Goal: Task Accomplishment & Management: Complete application form

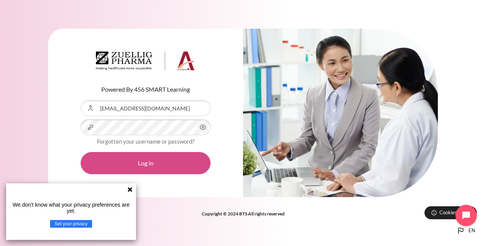
click at [184, 160] on button "Log in" at bounding box center [146, 163] width 130 height 22
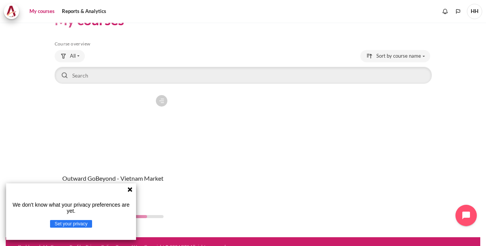
scroll to position [33, 0]
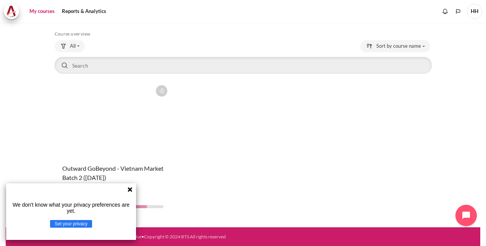
click at [130, 191] on icon at bounding box center [130, 189] width 6 height 6
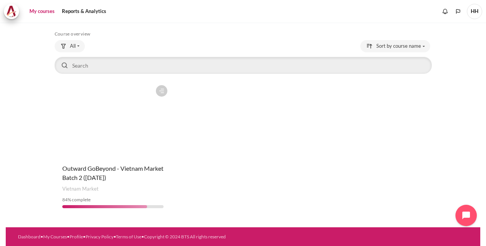
click at [144, 147] on figure "Content" at bounding box center [113, 119] width 117 height 76
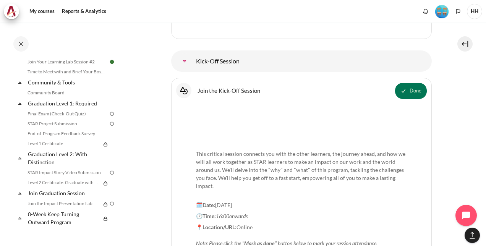
scroll to position [809, 0]
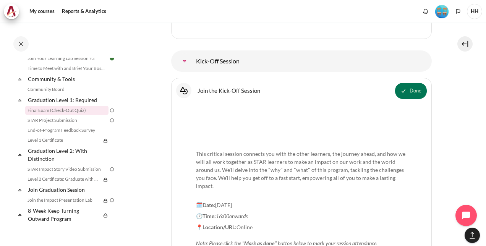
click at [63, 110] on link "Final Exam (Check-Out Quiz)" at bounding box center [66, 110] width 83 height 9
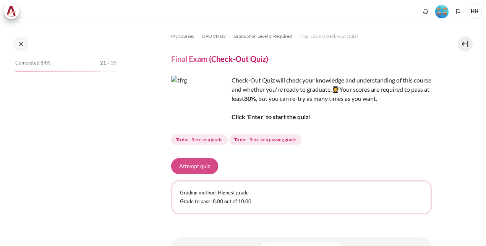
click at [193, 167] on button "Attempt quiz" at bounding box center [194, 166] width 47 height 16
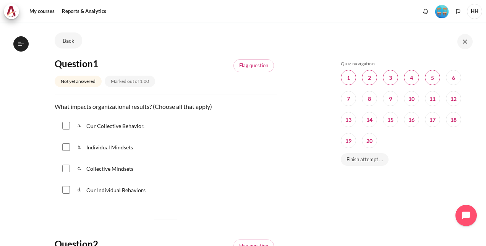
scroll to position [38, 0]
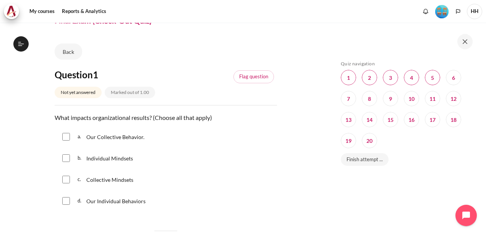
click at [70, 138] on div "a. Our Collective Behavior." at bounding box center [166, 137] width 222 height 20
click at [67, 154] on input "Content" at bounding box center [66, 158] width 8 height 8
checkbox input "true"
click at [66, 138] on input "Content" at bounding box center [66, 137] width 8 height 8
checkbox input "true"
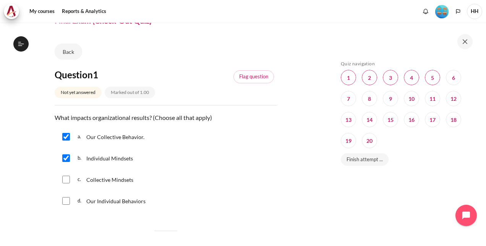
click at [68, 180] on input "Content" at bounding box center [66, 180] width 8 height 8
checkbox input "true"
click at [65, 200] on input "Content" at bounding box center [66, 201] width 8 height 8
checkbox input "true"
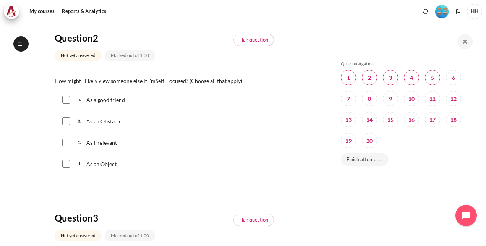
scroll to position [267, 0]
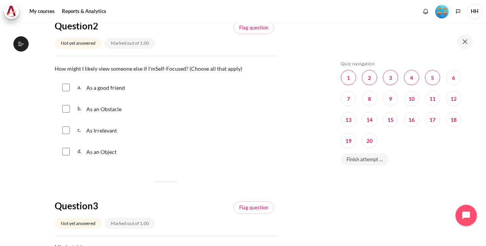
click at [68, 89] on input "Content" at bounding box center [66, 88] width 8 height 8
click at [66, 113] on div "b. As an Obstacle" at bounding box center [166, 109] width 222 height 20
click at [68, 114] on div "b. As an Obstacle" at bounding box center [166, 109] width 222 height 20
click at [68, 89] on input "Content" at bounding box center [66, 88] width 8 height 8
checkbox input "false"
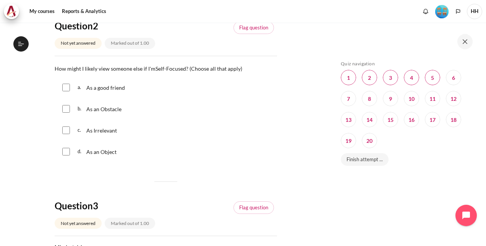
click at [63, 112] on input "Content" at bounding box center [66, 109] width 8 height 8
checkbox input "true"
click at [68, 129] on input "Content" at bounding box center [66, 130] width 8 height 8
checkbox input "true"
click at [64, 149] on input "Content" at bounding box center [66, 152] width 8 height 8
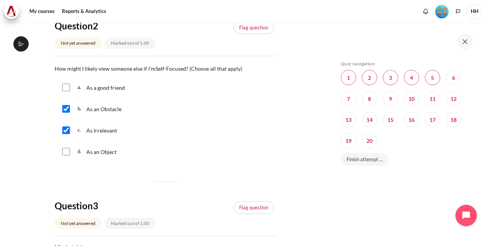
checkbox input "true"
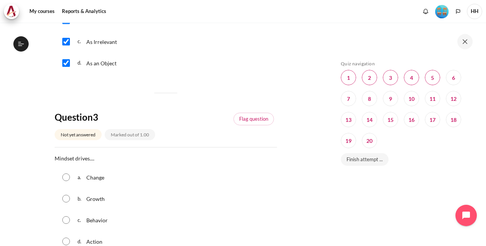
scroll to position [420, 0]
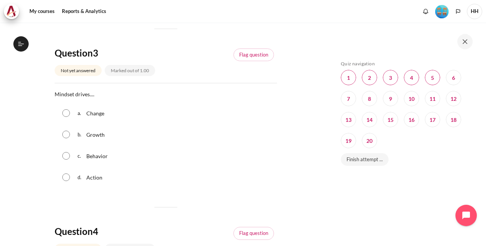
click at [67, 155] on input "Content" at bounding box center [66, 156] width 8 height 8
radio input "true"
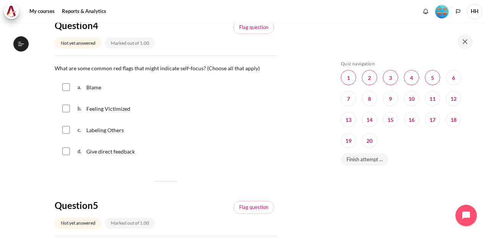
scroll to position [649, 0]
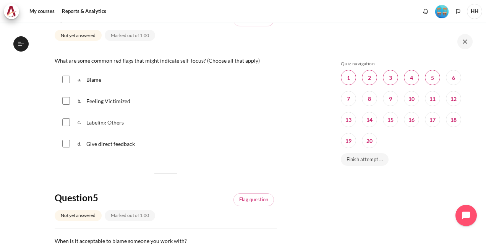
click at [69, 79] on input "Content" at bounding box center [66, 80] width 8 height 8
checkbox input "true"
click at [67, 103] on input "Content" at bounding box center [66, 101] width 8 height 8
checkbox input "true"
drag, startPoint x: 68, startPoint y: 120, endPoint x: 72, endPoint y: 121, distance: 4.5
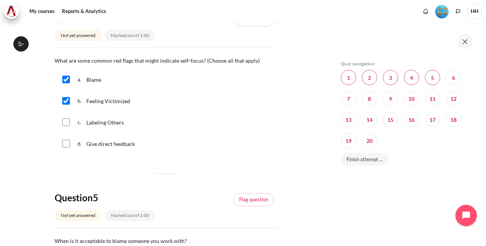
click at [68, 121] on input "Content" at bounding box center [66, 122] width 8 height 8
checkbox input "true"
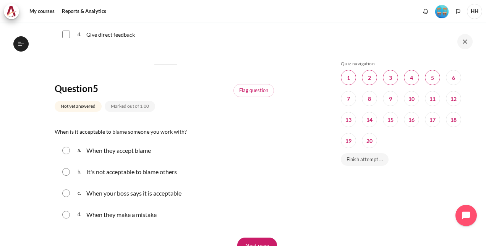
scroll to position [797, 0]
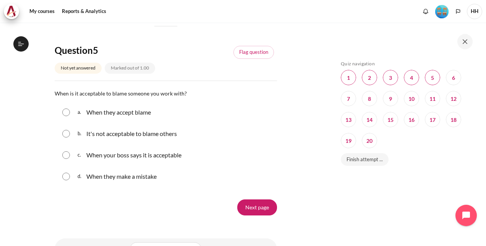
click at [63, 132] on input "Content" at bounding box center [66, 134] width 8 height 8
radio input "true"
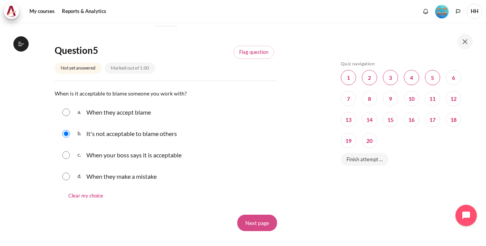
click at [256, 222] on input "Next page" at bounding box center [257, 223] width 40 height 16
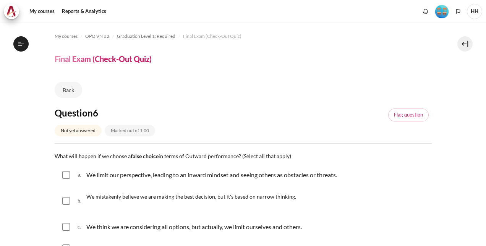
scroll to position [76, 0]
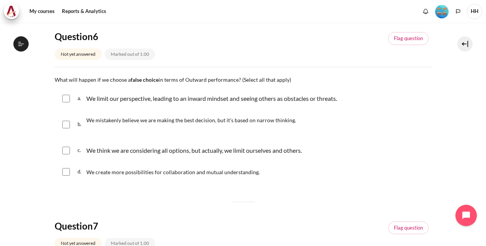
click at [69, 101] on input "Content" at bounding box center [66, 99] width 8 height 8
checkbox input "true"
click at [68, 119] on div "b. We mistakenly believe we are making the best decision, but it's based on nar…" at bounding box center [243, 124] width 377 height 29
click at [67, 131] on div "b. We mistakenly believe we are making the best decision, but it's based on nar…" at bounding box center [243, 124] width 377 height 29
click at [66, 124] on input "Content" at bounding box center [66, 125] width 8 height 8
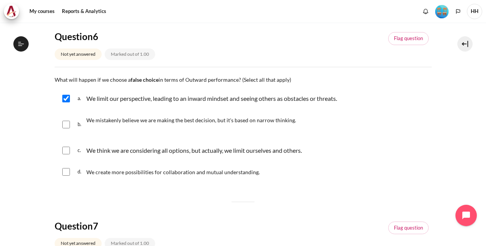
checkbox input "true"
click at [69, 147] on input "Content" at bounding box center [66, 151] width 8 height 8
checkbox input "true"
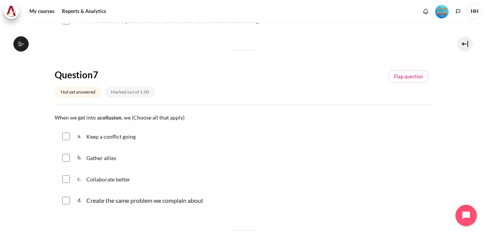
scroll to position [229, 0]
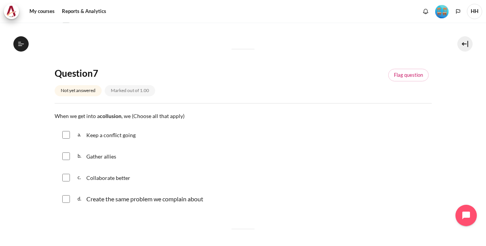
click at [70, 131] on div "a. Keep a conflict going" at bounding box center [243, 135] width 377 height 20
drag, startPoint x: 64, startPoint y: 136, endPoint x: 69, endPoint y: 150, distance: 15.0
click at [64, 136] on input "Content" at bounding box center [66, 135] width 8 height 8
checkbox input "true"
click at [68, 155] on input "Content" at bounding box center [66, 156] width 8 height 8
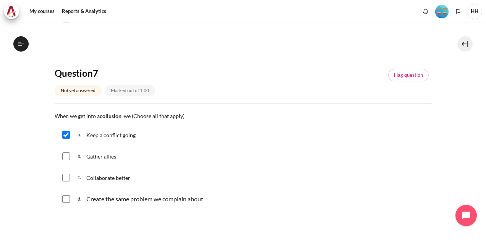
checkbox input "true"
click at [68, 199] on input "Content" at bounding box center [66, 199] width 8 height 8
checkbox input "true"
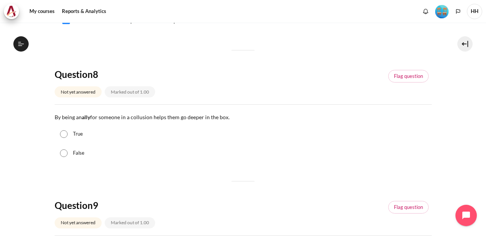
scroll to position [420, 0]
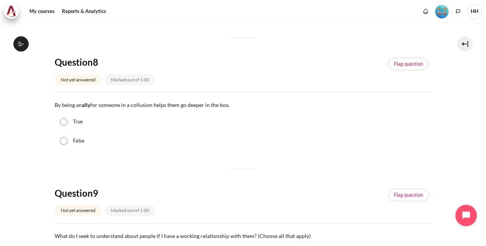
click at [63, 121] on input "True" at bounding box center [64, 122] width 8 height 8
radio input "true"
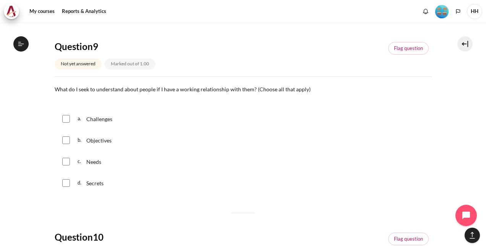
scroll to position [611, 0]
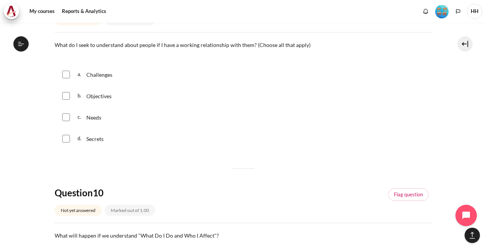
click at [67, 78] on div "a. Challenges" at bounding box center [243, 75] width 377 height 20
click at [68, 79] on div "a. Challenges" at bounding box center [243, 75] width 377 height 20
click at [68, 97] on input "Content" at bounding box center [66, 96] width 8 height 8
checkbox input "true"
drag, startPoint x: 65, startPoint y: 73, endPoint x: 67, endPoint y: 76, distance: 3.9
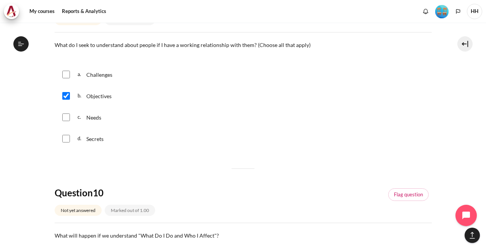
click at [65, 73] on input "Content" at bounding box center [66, 75] width 8 height 8
checkbox input "true"
click at [69, 114] on input "Content" at bounding box center [66, 117] width 8 height 8
checkbox input "true"
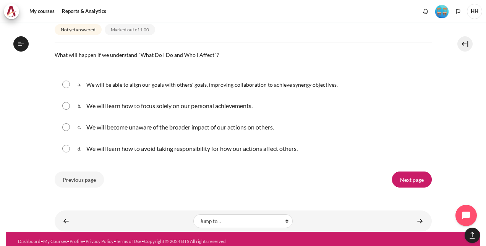
scroll to position [796, 0]
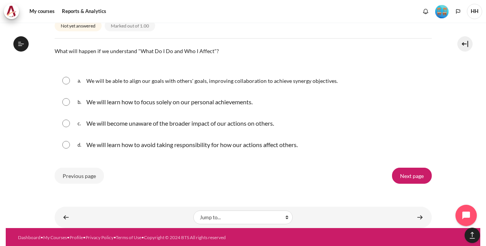
click at [66, 81] on input "Content" at bounding box center [66, 81] width 8 height 8
radio input "true"
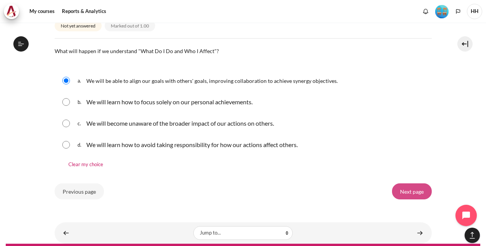
click at [400, 187] on input "Next page" at bounding box center [412, 191] width 40 height 16
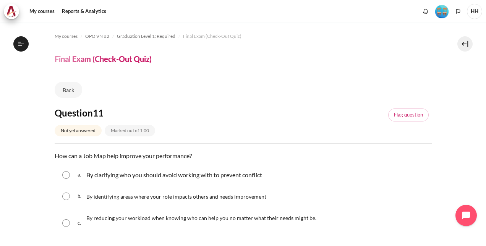
scroll to position [38, 0]
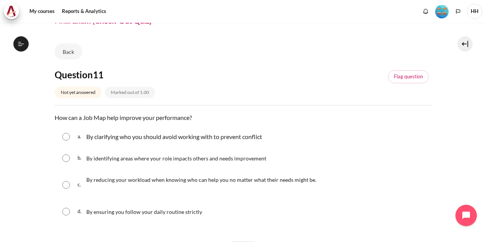
click at [65, 160] on input "Content" at bounding box center [66, 158] width 8 height 8
radio input "true"
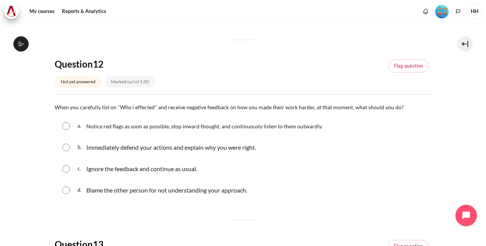
scroll to position [267, 0]
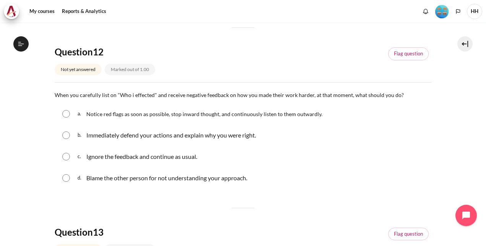
click at [68, 115] on input "Content" at bounding box center [66, 114] width 8 height 8
radio input "true"
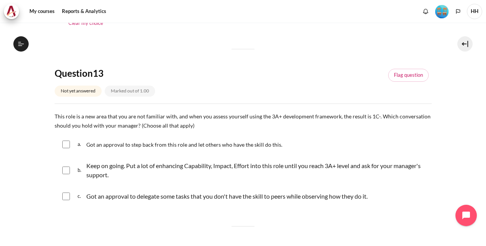
scroll to position [458, 0]
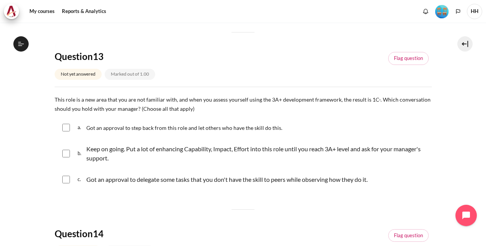
click at [70, 157] on div "b. Keep on going. Put a lot of enhancing Capability, Impact, Effort into this r…" at bounding box center [243, 153] width 377 height 29
click at [69, 151] on input "Content" at bounding box center [66, 154] width 8 height 8
checkbox input "true"
click at [65, 178] on input "Content" at bounding box center [66, 180] width 8 height 8
checkbox input "true"
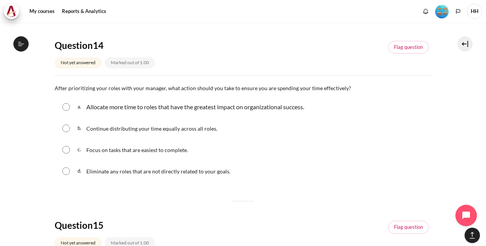
scroll to position [649, 0]
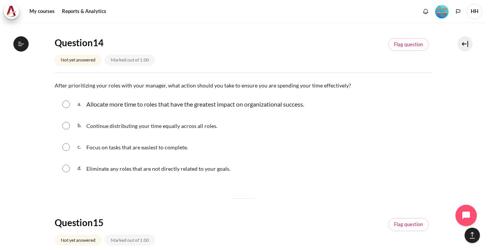
click at [70, 105] on input "Content" at bounding box center [66, 104] width 8 height 8
radio input "true"
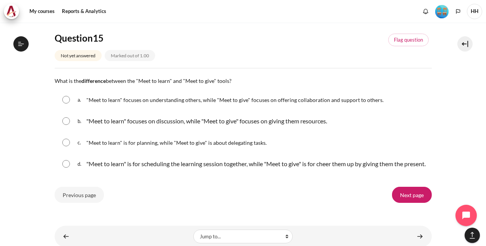
scroll to position [840, 0]
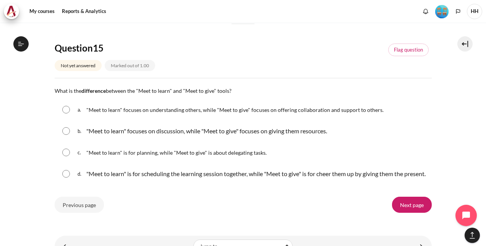
click at [66, 110] on input "Content" at bounding box center [66, 110] width 8 height 8
radio input "true"
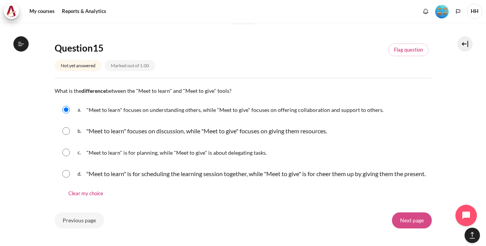
click at [402, 226] on input "Next page" at bounding box center [412, 220] width 40 height 16
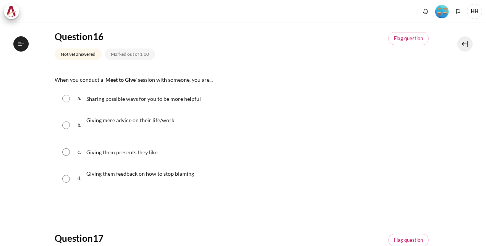
scroll to position [779, 0]
click at [66, 101] on div "a. Sharing possible ways for you to be more helpful" at bounding box center [243, 99] width 377 height 20
click at [65, 96] on input "Content" at bounding box center [66, 99] width 8 height 8
radio input "true"
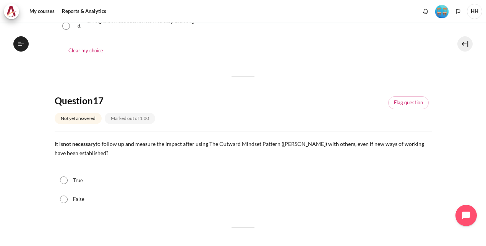
scroll to position [267, 0]
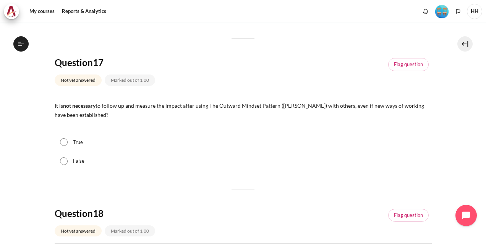
click at [61, 163] on input "False" at bounding box center [64, 161] width 8 height 8
radio input "true"
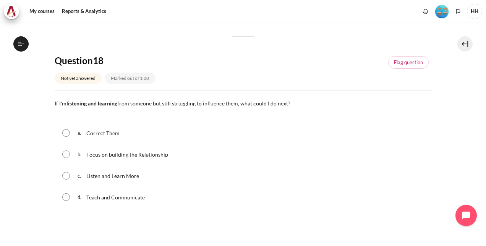
scroll to position [458, 0]
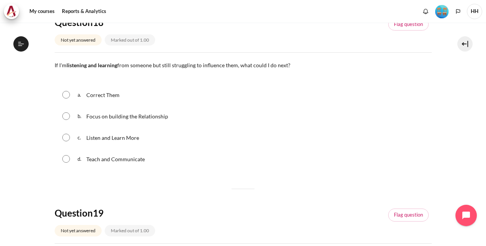
click at [66, 115] on input "Content" at bounding box center [66, 116] width 8 height 8
radio input "true"
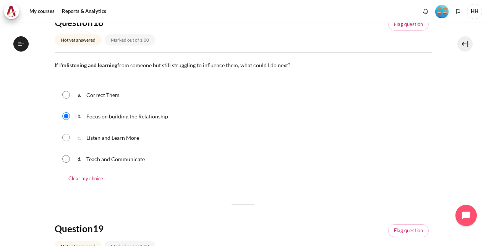
click at [65, 137] on input "Content" at bounding box center [66, 138] width 8 height 8
radio input "true"
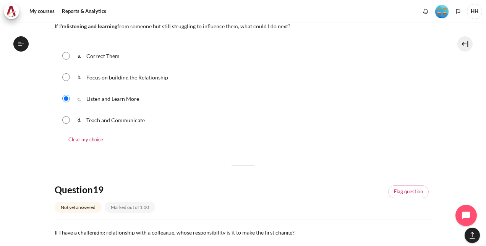
scroll to position [611, 0]
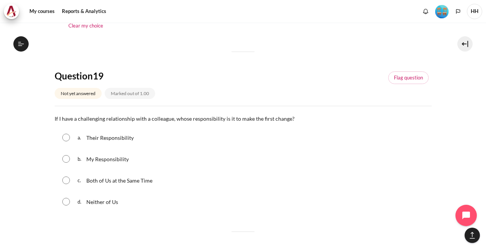
click at [68, 158] on input "Content" at bounding box center [66, 159] width 8 height 8
radio input "true"
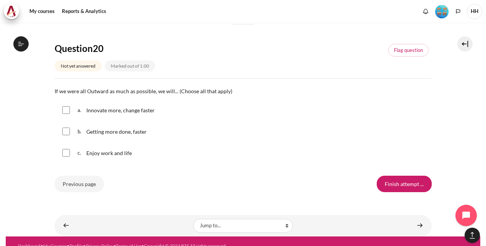
scroll to position [841, 0]
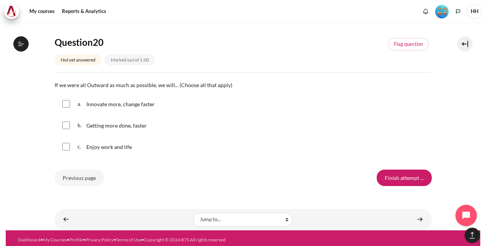
click at [67, 102] on input "Content" at bounding box center [66, 104] width 8 height 8
checkbox input "true"
click at [68, 125] on input "Content" at bounding box center [66, 125] width 8 height 8
checkbox input "true"
click at [68, 146] on input "Content" at bounding box center [66, 147] width 8 height 8
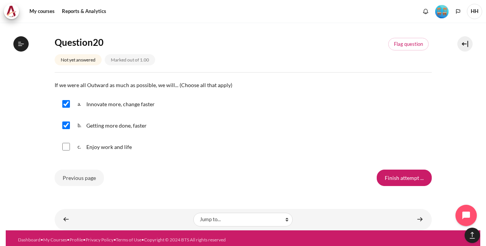
checkbox input "true"
click at [400, 179] on input "Finish attempt ..." at bounding box center [404, 178] width 55 height 16
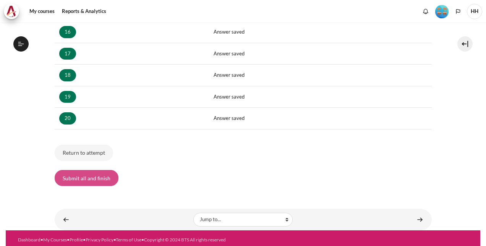
scroll to position [779, 0]
click at [91, 177] on button "Submit all and finish" at bounding box center [87, 178] width 64 height 16
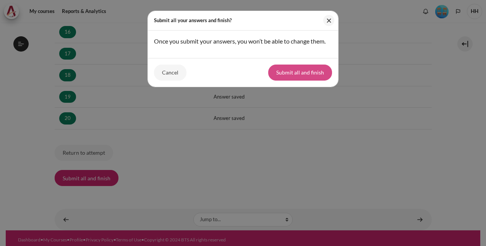
click at [309, 71] on button "Submit all and finish" at bounding box center [300, 73] width 64 height 16
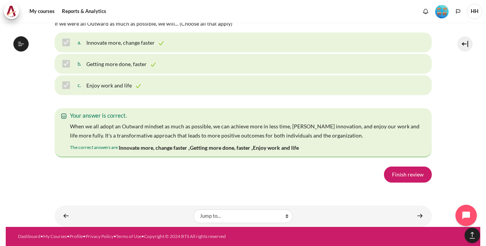
scroll to position [5432, 0]
click at [412, 171] on link "Finish review" at bounding box center [408, 175] width 48 height 16
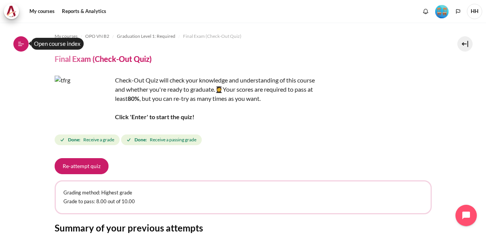
click at [21, 45] on icon at bounding box center [21, 43] width 7 height 7
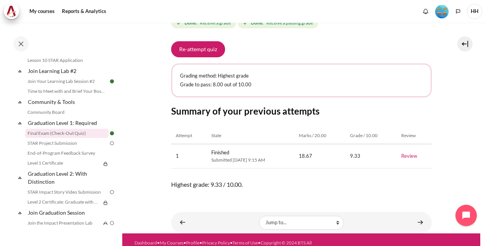
scroll to position [129, 0]
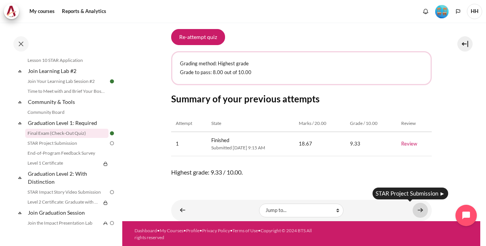
click at [422, 210] on link "Content" at bounding box center [420, 210] width 15 height 15
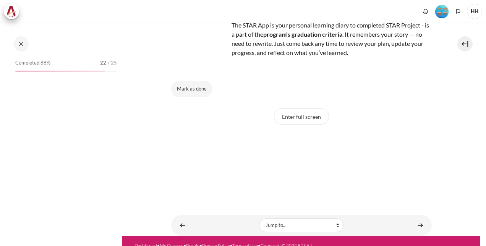
scroll to position [92, 0]
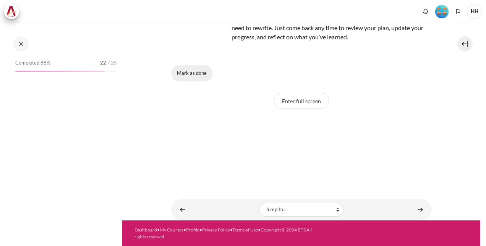
click at [191, 74] on button "Mark as done" at bounding box center [191, 73] width 41 height 16
click at [418, 207] on link "Content" at bounding box center [420, 209] width 15 height 15
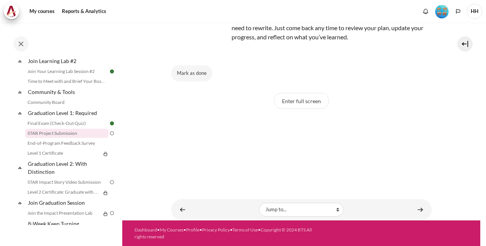
scroll to position [32, 0]
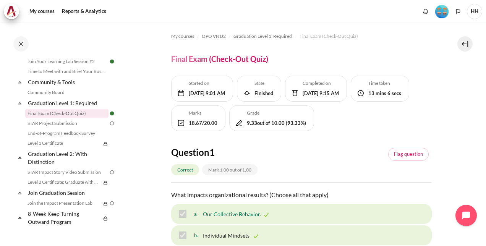
scroll to position [809, 0]
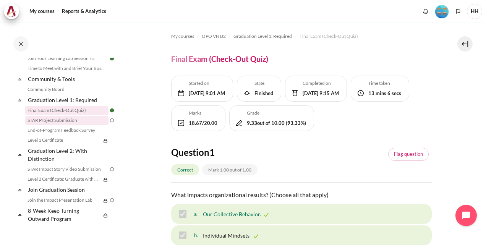
click at [60, 121] on link "STAR Project Submission" at bounding box center [66, 120] width 83 height 9
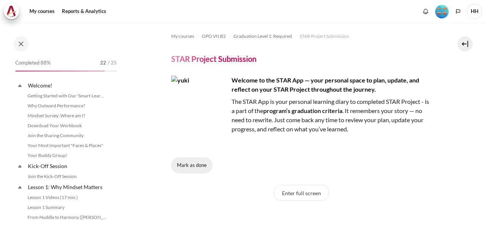
scroll to position [789, 0]
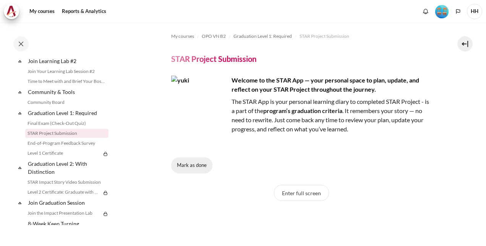
click at [190, 168] on button "Mark as done" at bounding box center [191, 165] width 41 height 16
